Goal: Information Seeking & Learning: Learn about a topic

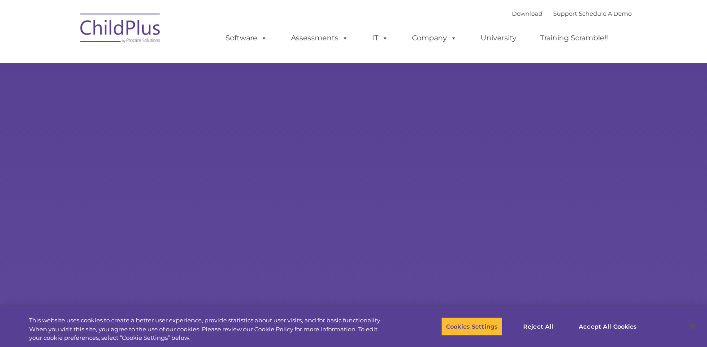
select select "MEDIUM"
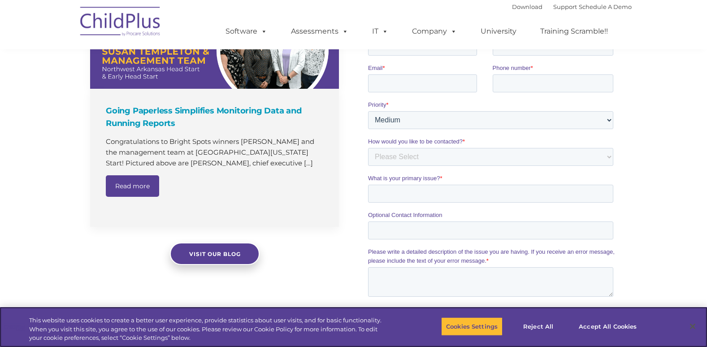
scroll to position [638, 0]
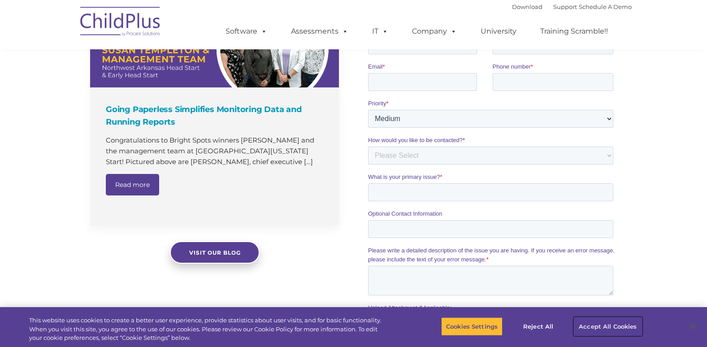
click at [603, 329] on button "Accept All Cookies" at bounding box center [608, 326] width 68 height 19
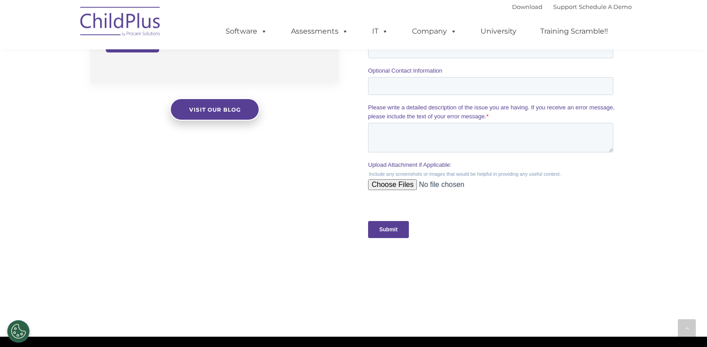
scroll to position [974, 0]
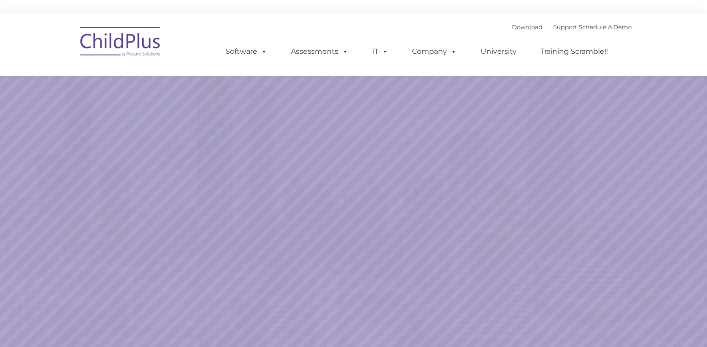
select select "MEDIUM"
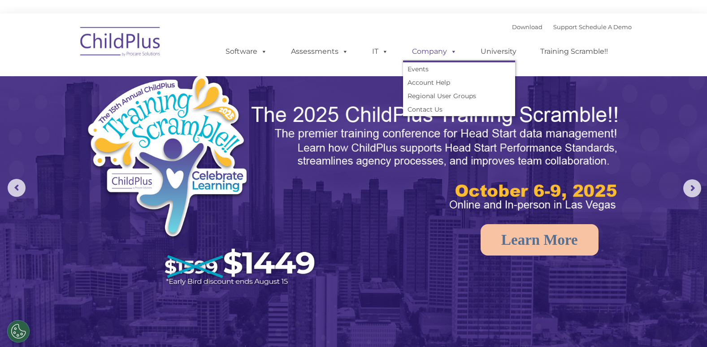
click at [430, 51] on link "Company" at bounding box center [434, 52] width 63 height 18
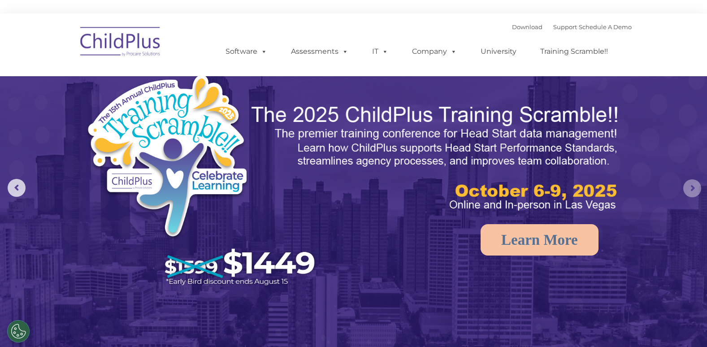
click at [696, 183] on rs-arrow at bounding box center [693, 188] width 18 height 18
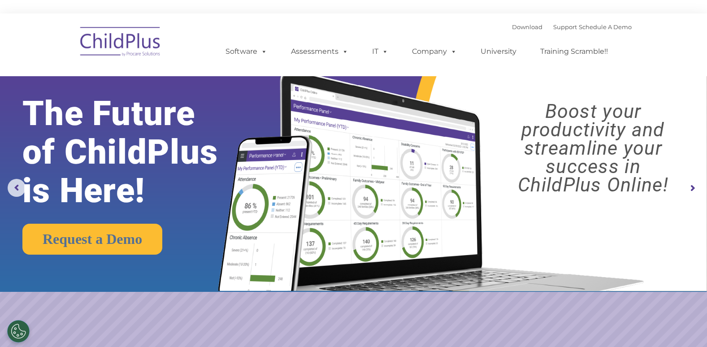
click at [696, 184] on rs-arrow at bounding box center [693, 188] width 18 height 18
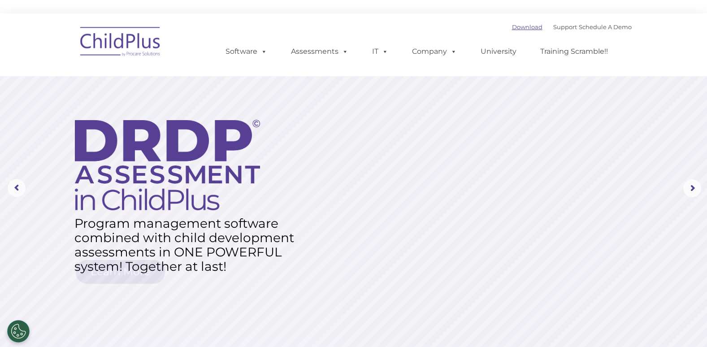
click at [518, 25] on link "Download" at bounding box center [527, 26] width 31 height 7
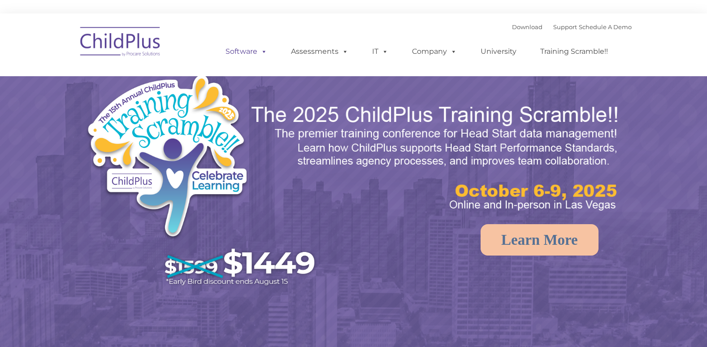
select select "MEDIUM"
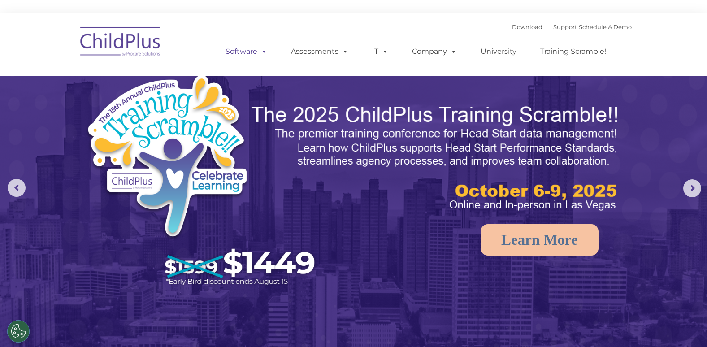
click at [267, 47] on span at bounding box center [262, 51] width 10 height 9
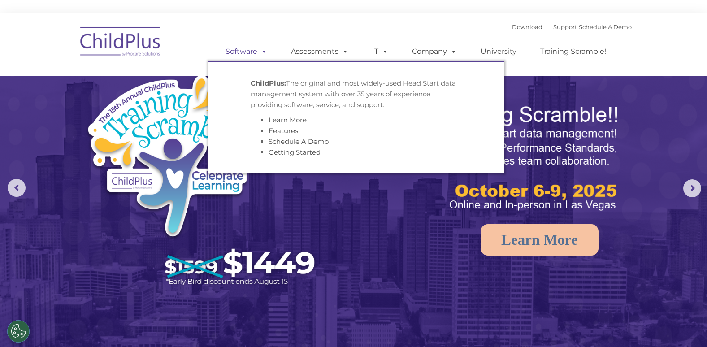
click at [250, 49] on link "Software" at bounding box center [247, 52] width 60 height 18
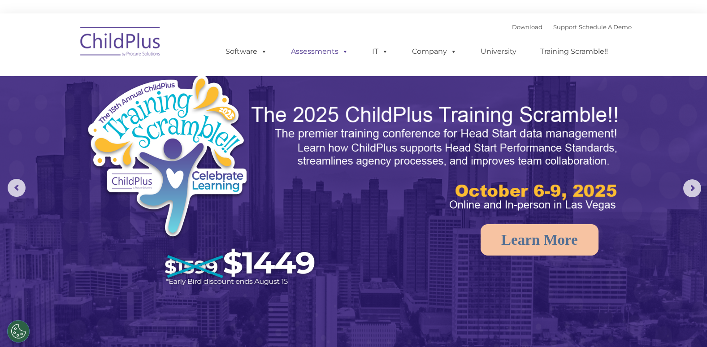
click at [321, 52] on link "Assessments" at bounding box center [319, 52] width 75 height 18
